Goal: Navigation & Orientation: Find specific page/section

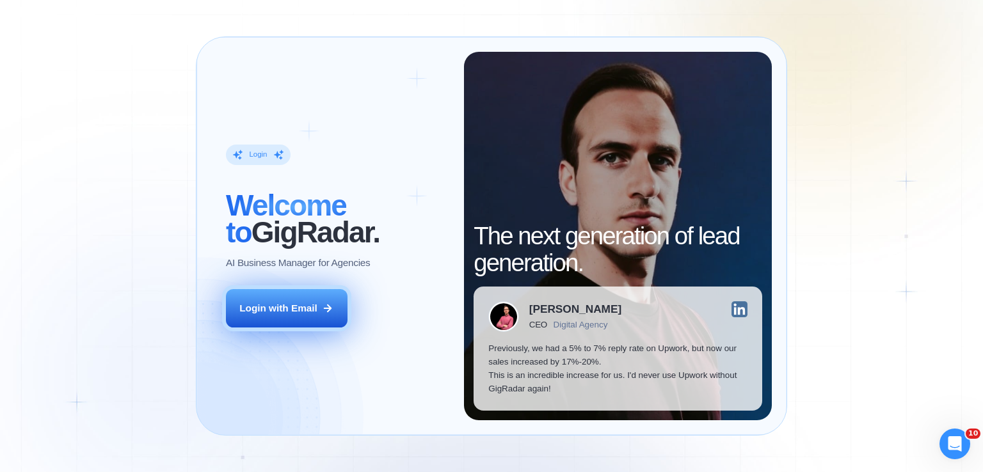
click at [309, 315] on button "Login with Email" at bounding box center [287, 308] width 122 height 38
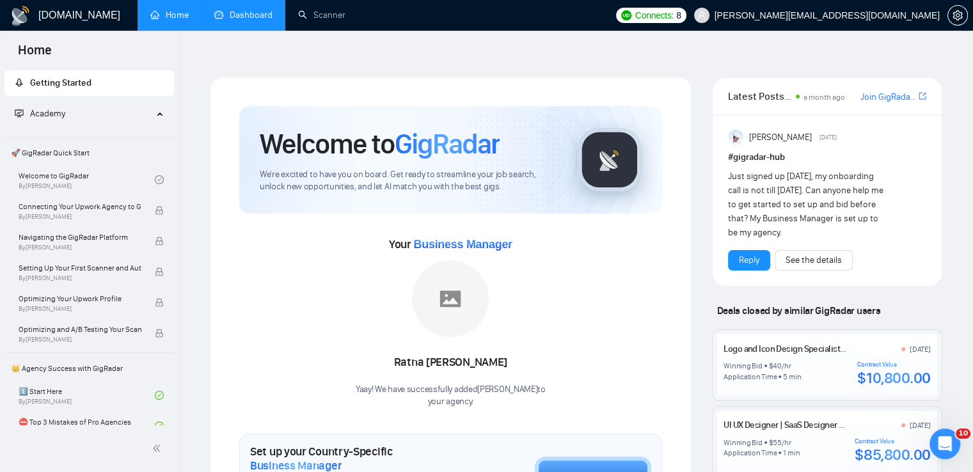
click at [226, 18] on link "Dashboard" at bounding box center [243, 15] width 58 height 11
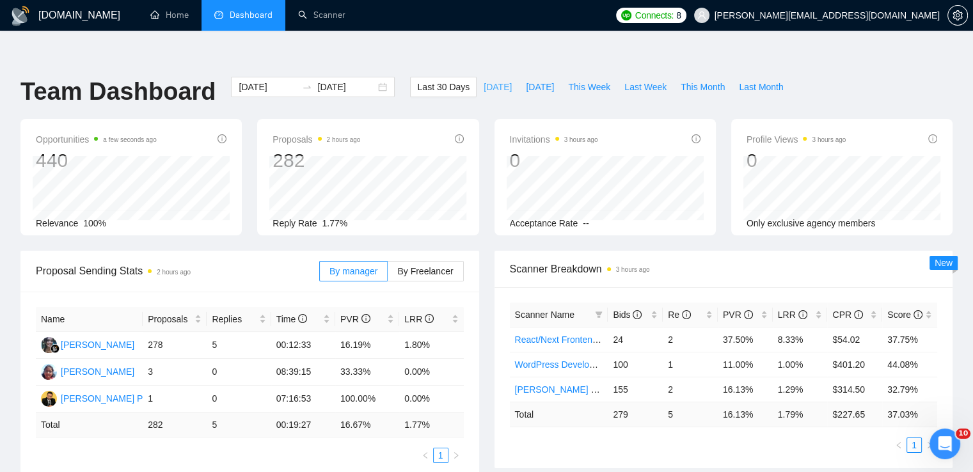
click at [486, 80] on span "[DATE]" at bounding box center [498, 87] width 28 height 14
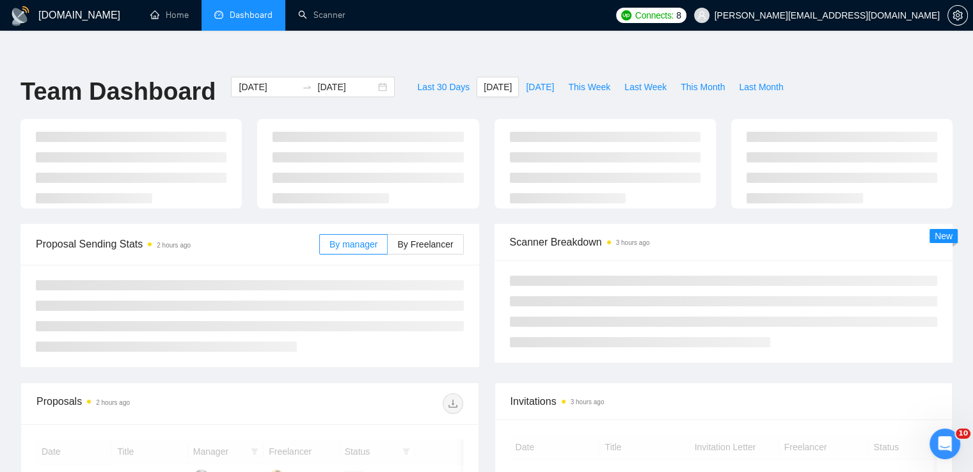
type input "2025-09-19"
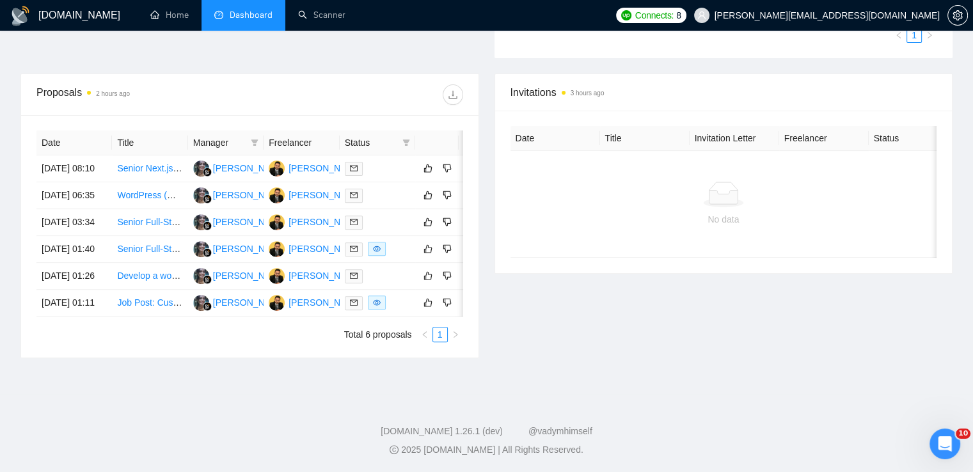
scroll to position [448, 0]
